Goal: Information Seeking & Learning: Learn about a topic

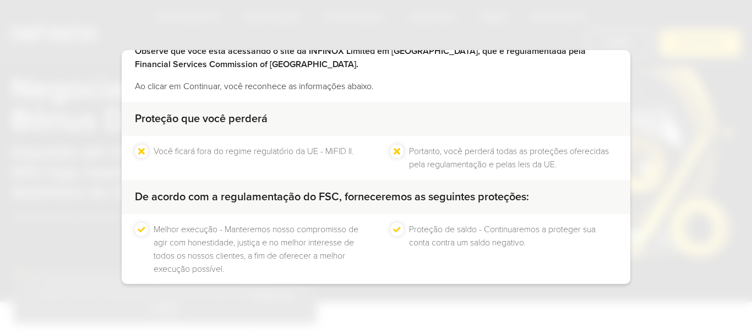
scroll to position [118, 0]
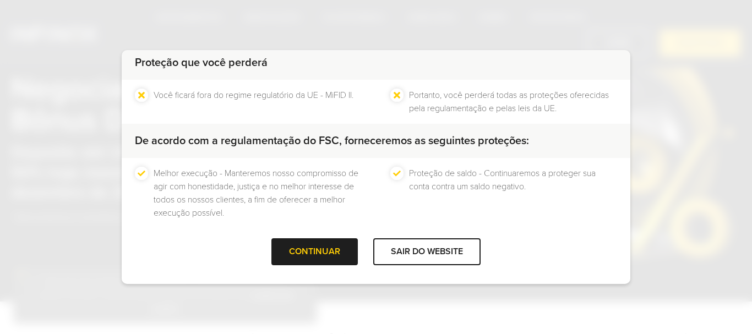
click at [577, 15] on div "Bem-vindo à INFINOX Limited Observe que você está acessando o site da INFINOX L…" at bounding box center [376, 167] width 752 height 334
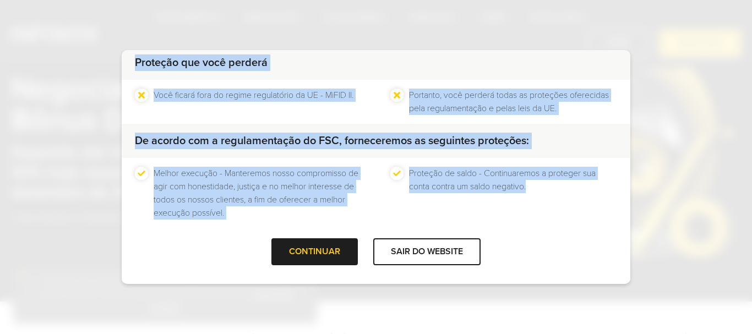
drag, startPoint x: 135, startPoint y: 76, endPoint x: 602, endPoint y: 204, distance: 483.5
click at [602, 204] on div "Bem-vindo à INFINOX Limited Observe que você está acessando o site da INFINOX L…" at bounding box center [376, 167] width 509 height 234
copy div "Bem-vindo à INFINOX Limited Observe que você está acessando o site da INFINOX L…"
